Goal: Task Accomplishment & Management: Use online tool/utility

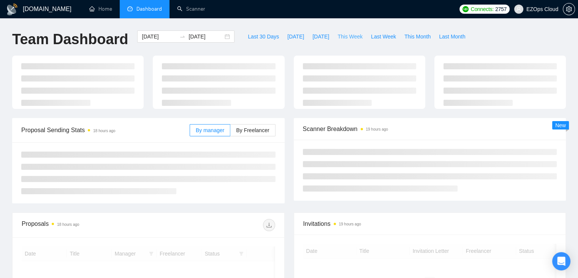
click at [347, 35] on span "This Week" at bounding box center [350, 36] width 25 height 8
type input "[DATE]"
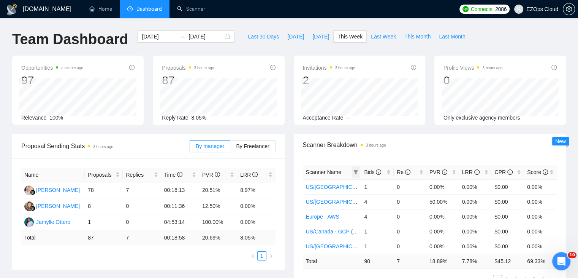
click at [355, 168] on span at bounding box center [356, 171] width 8 height 11
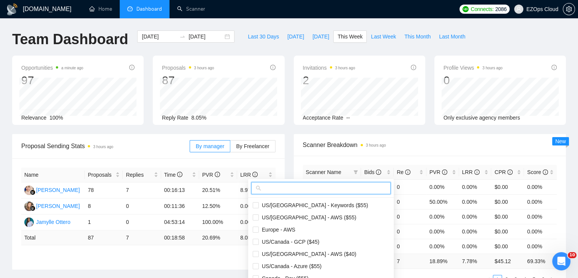
click at [310, 189] on input "text" at bounding box center [325, 188] width 124 height 8
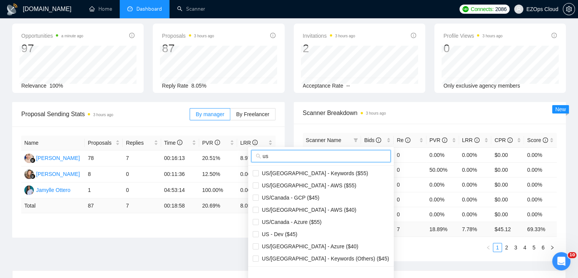
scroll to position [76, 0]
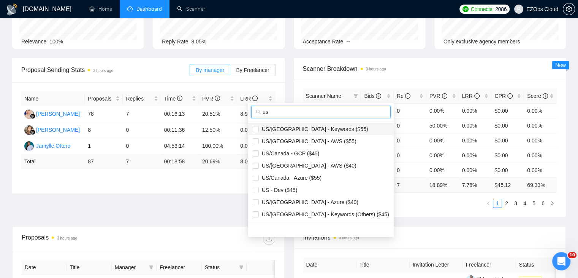
type input "us"
click at [326, 130] on span "US/[GEOGRAPHIC_DATA] - Keywords ($55)" at bounding box center [314, 129] width 110 height 6
checkbox input "true"
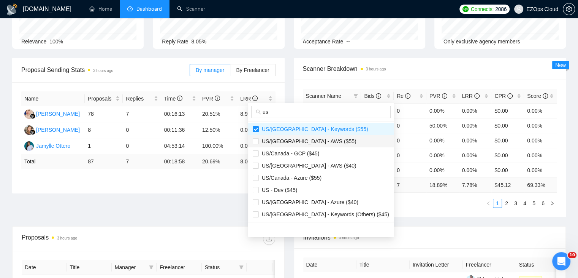
click at [321, 142] on span "US/[GEOGRAPHIC_DATA] - AWS ($55)" at bounding box center [321, 141] width 137 height 8
checkbox input "true"
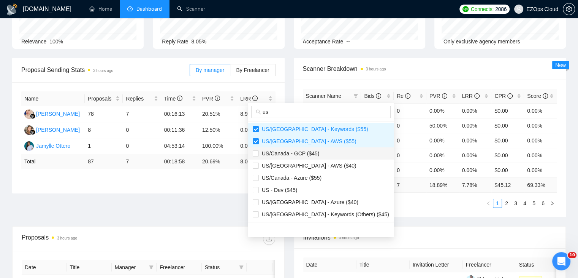
click at [319, 155] on span "US/Canada - GCP ($45)" at bounding box center [321, 153] width 137 height 8
checkbox input "true"
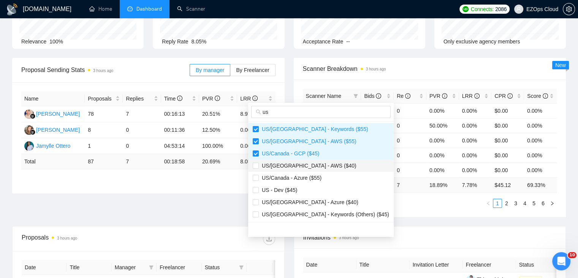
click at [321, 168] on span "US/[GEOGRAPHIC_DATA] - AWS ($40)" at bounding box center [321, 165] width 137 height 8
checkbox input "true"
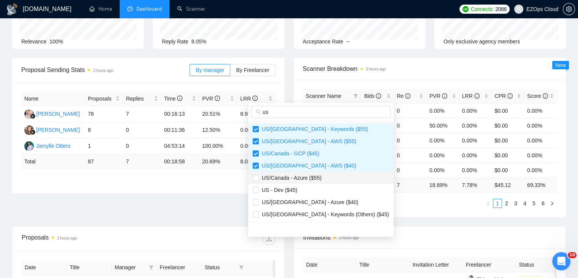
click at [324, 177] on span "US/Canada - Azure ($55)" at bounding box center [321, 177] width 137 height 8
checkbox input "true"
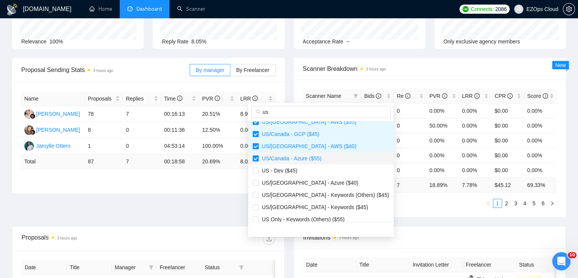
scroll to position [38, 0]
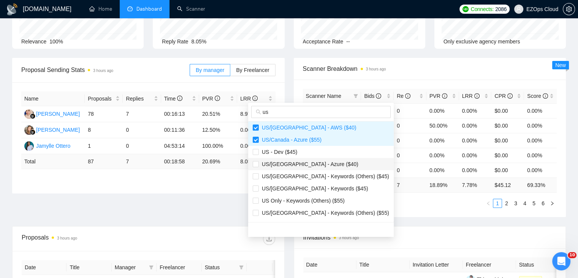
click at [316, 163] on span "US/[GEOGRAPHIC_DATA] - Azure ($40)" at bounding box center [309, 164] width 100 height 6
checkbox input "true"
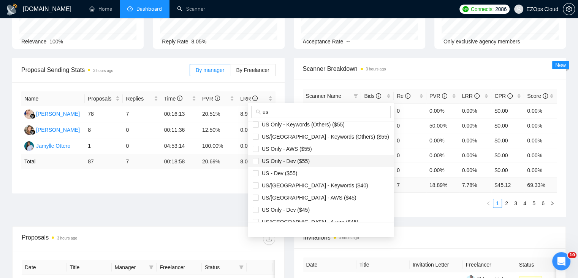
scroll to position [76, 0]
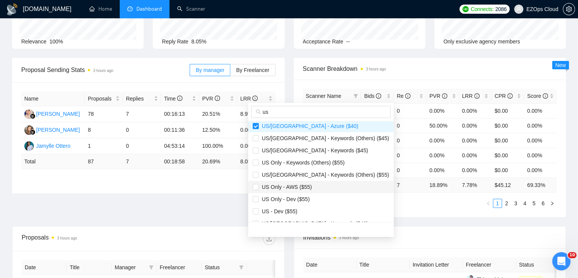
click at [311, 185] on span "US Only - AWS ($55)" at bounding box center [321, 187] width 137 height 8
checkbox input "true"
click at [329, 147] on span "US/[GEOGRAPHIC_DATA] - Keywords ($45)" at bounding box center [314, 150] width 110 height 6
checkbox input "true"
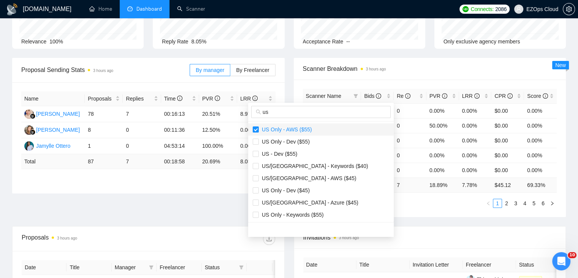
scroll to position [134, 0]
click at [313, 166] on span "US/[GEOGRAPHIC_DATA] - Keywords ($40)" at bounding box center [314, 165] width 110 height 6
checkbox input "true"
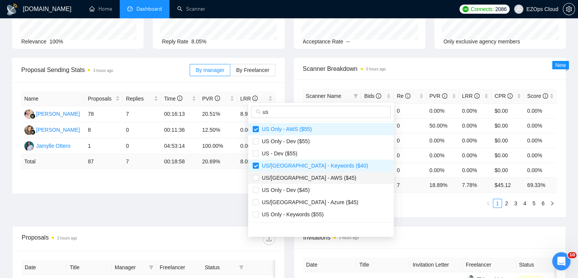
click at [317, 179] on span "US/[GEOGRAPHIC_DATA] - AWS ($45)" at bounding box center [321, 177] width 137 height 8
checkbox input "true"
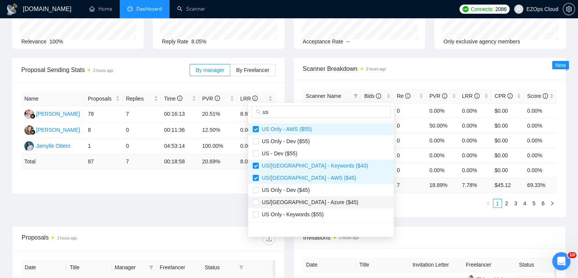
click at [320, 205] on span "US/[GEOGRAPHIC_DATA] - Azure ($45)" at bounding box center [321, 202] width 137 height 8
checkbox input "true"
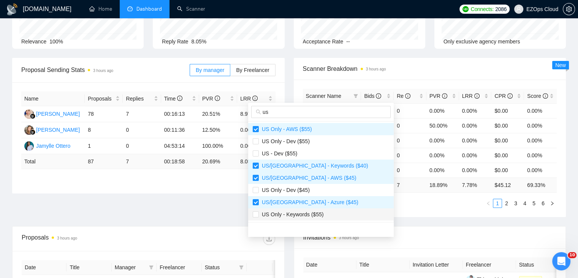
click at [327, 216] on span "US Only - Keywords ($55)" at bounding box center [321, 214] width 137 height 8
checkbox input "true"
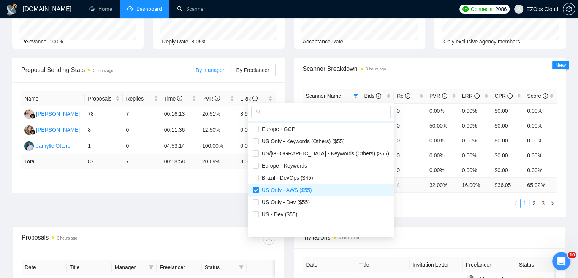
click at [390, 218] on div "Proposal Sending Stats 3 hours ago By manager By Freelancer Name Proposals Repl…" at bounding box center [289, 142] width 563 height 168
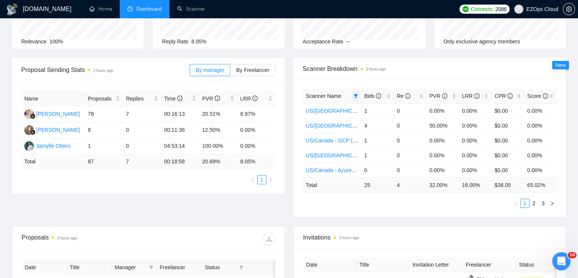
click at [356, 98] on span at bounding box center [356, 95] width 8 height 11
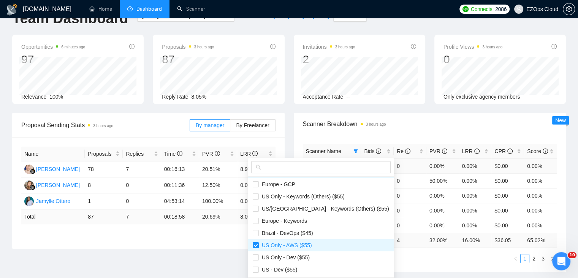
scroll to position [0, 0]
